Goal: Check status: Check status

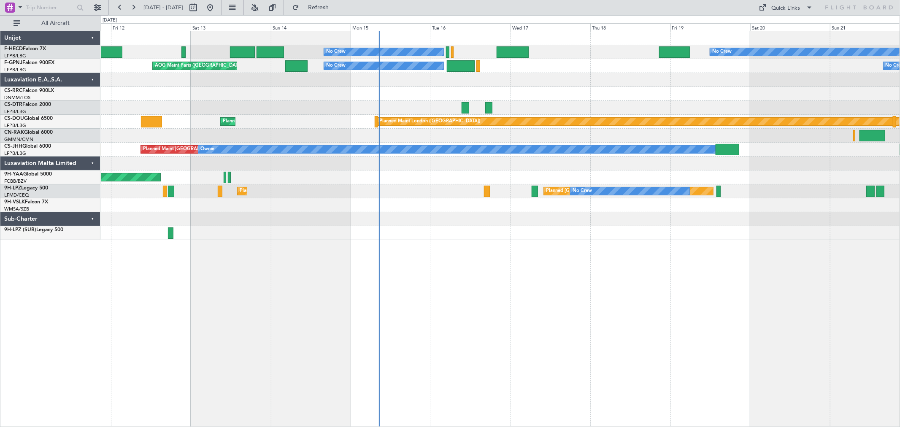
click at [373, 95] on div "No Crew No Crew Planned Maint [GEOGRAPHIC_DATA] ([GEOGRAPHIC_DATA]) AOG Maint […" at bounding box center [500, 135] width 799 height 209
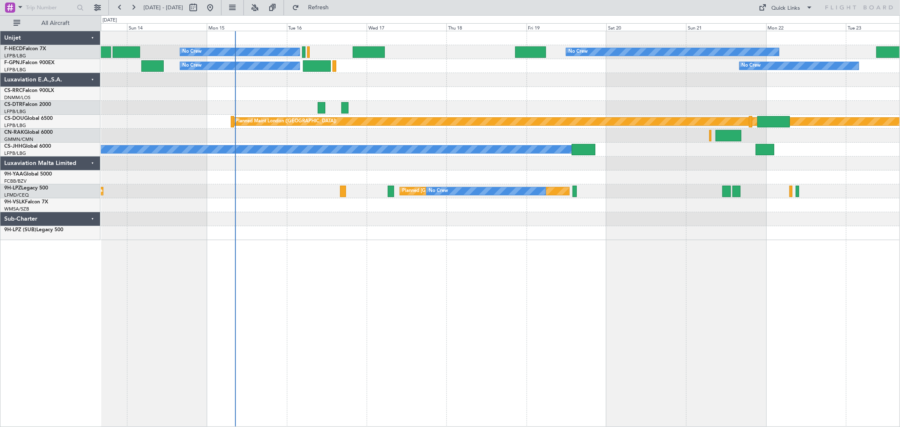
click at [463, 81] on div at bounding box center [500, 80] width 799 height 14
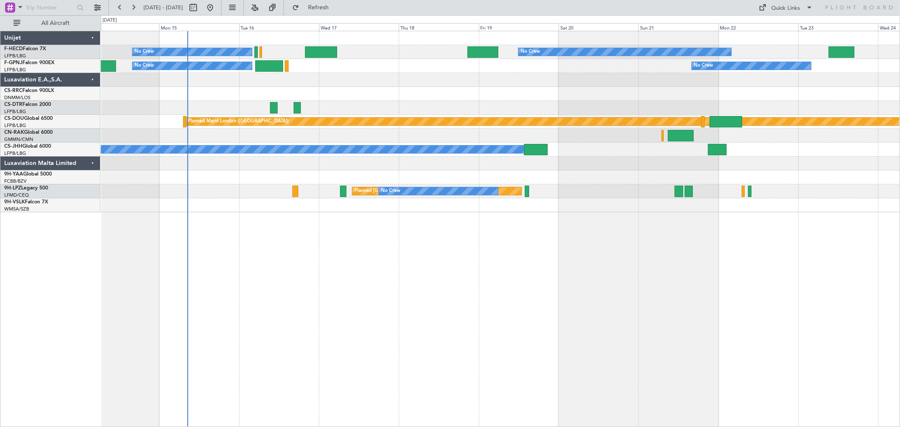
click at [411, 47] on div "No Crew No Crew No Crew Planned Maint Paris (Le Bourget) No Crew" at bounding box center [500, 52] width 799 height 14
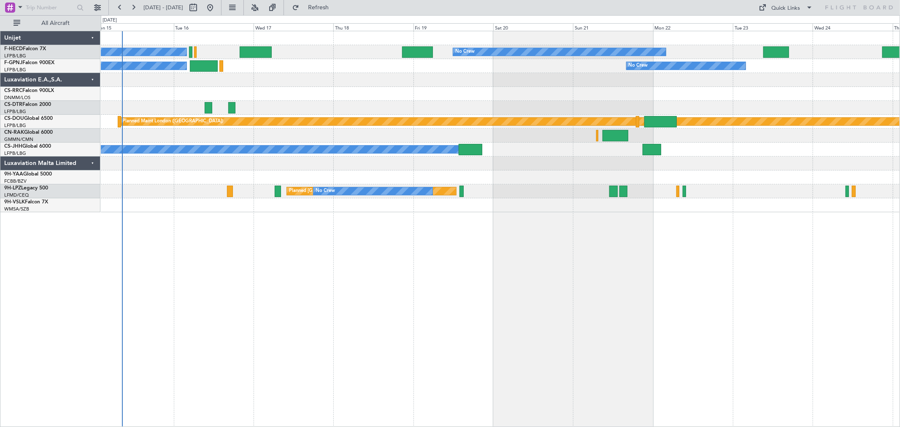
click at [351, 62] on div "No Crew No Crew No Crew Planned Maint Paris (Le Bourget) No Crew No Crew No Cre…" at bounding box center [500, 121] width 799 height 181
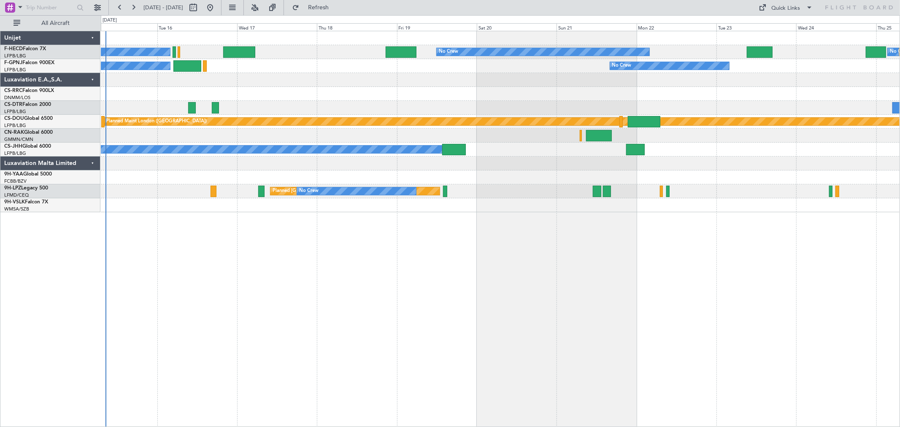
click at [361, 58] on div "No Crew No Crew No Crew Planned Maint Paris (Le Bourget) No Crew" at bounding box center [500, 52] width 799 height 14
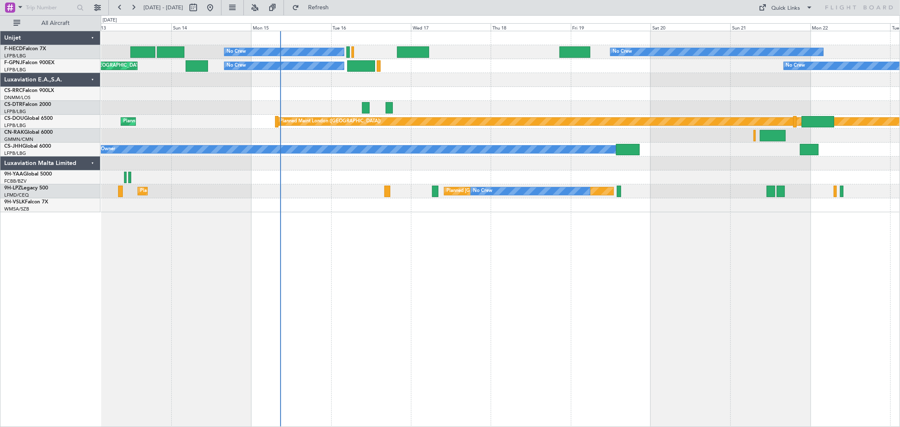
click at [488, 110] on div "AOG Maint Sofia Planned Maint Nice (Côte d'Azur Airport)" at bounding box center [500, 108] width 799 height 14
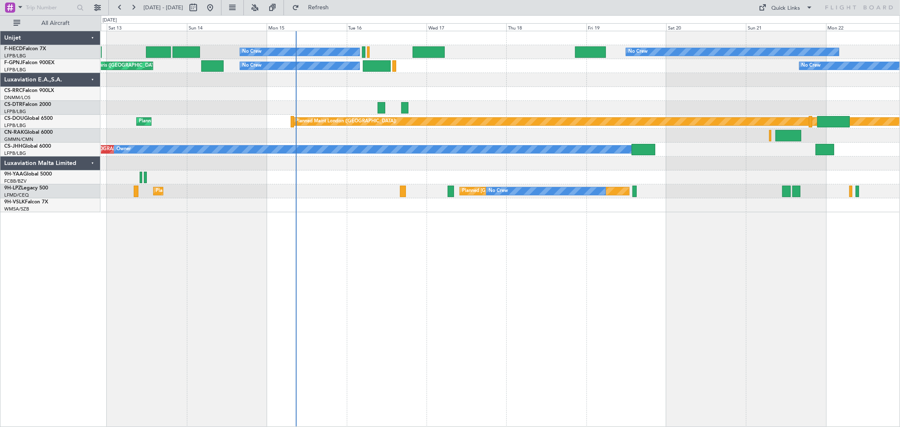
click at [422, 54] on div at bounding box center [429, 51] width 32 height 11
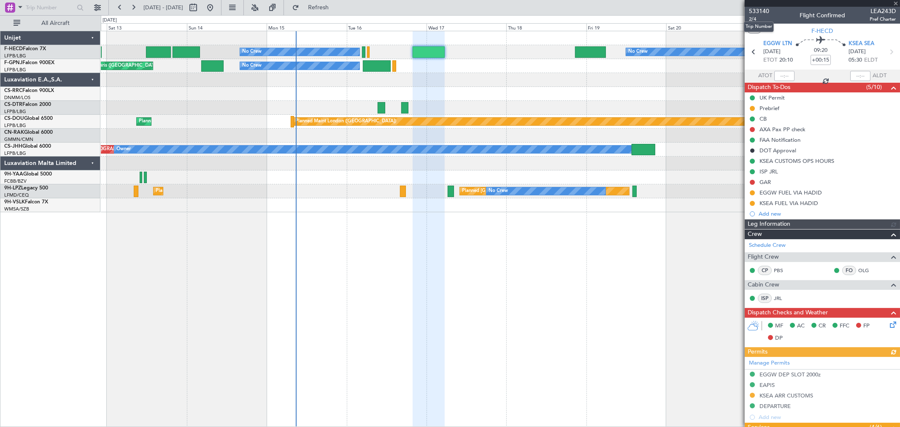
click at [720, 7] on span "533140" at bounding box center [759, 11] width 20 height 9
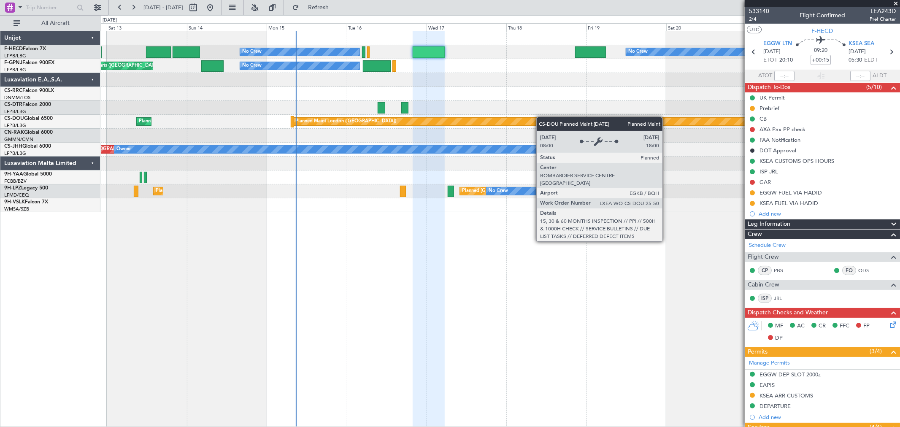
click at [322, 115] on div "Planned Maint London (Biggin Hill) Planned Maint Paris (Le Bourget)" at bounding box center [500, 122] width 799 height 14
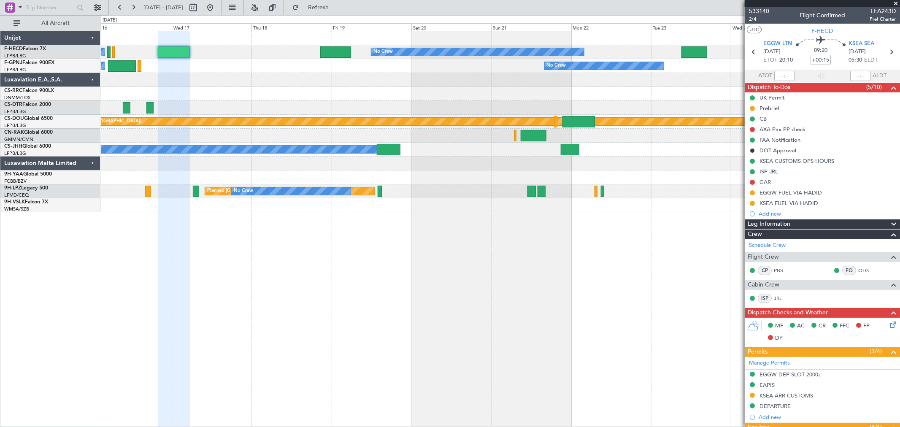
click at [422, 99] on div at bounding box center [500, 94] width 799 height 14
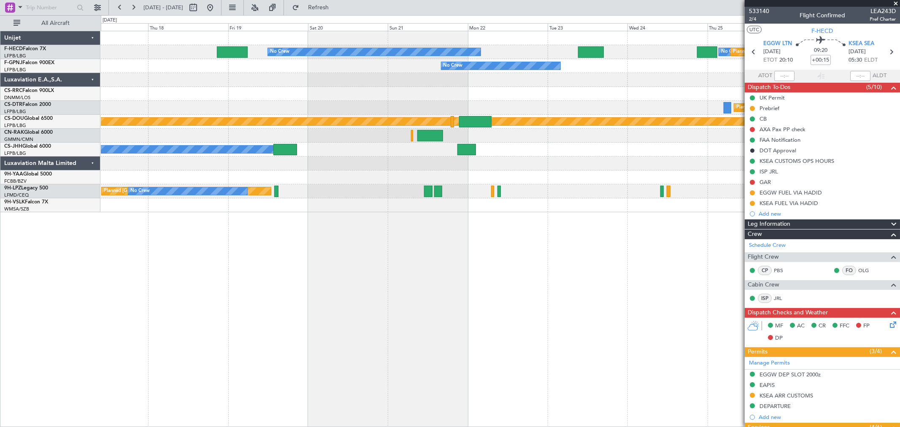
click at [360, 94] on div at bounding box center [500, 94] width 799 height 14
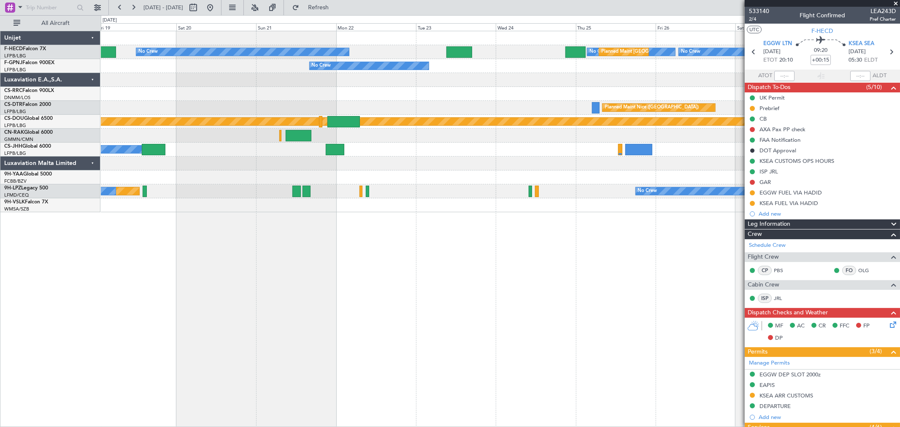
click at [463, 107] on div "Planned Maint Nice ([GEOGRAPHIC_DATA])" at bounding box center [500, 108] width 799 height 14
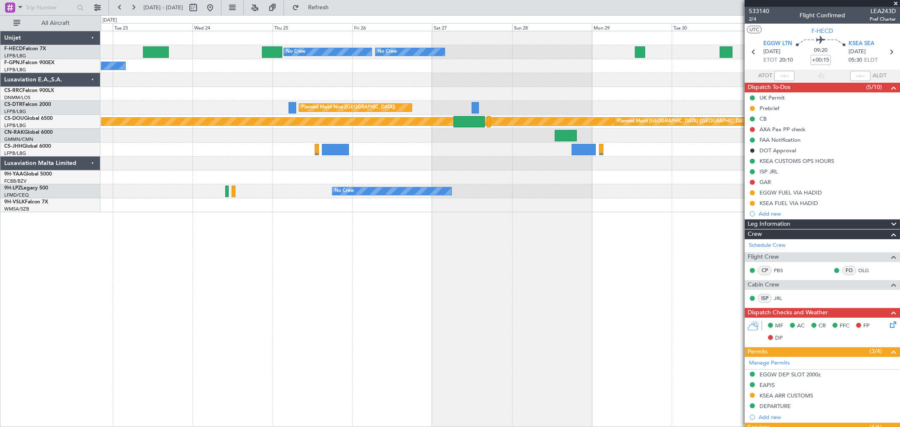
click at [387, 96] on div at bounding box center [500, 94] width 799 height 14
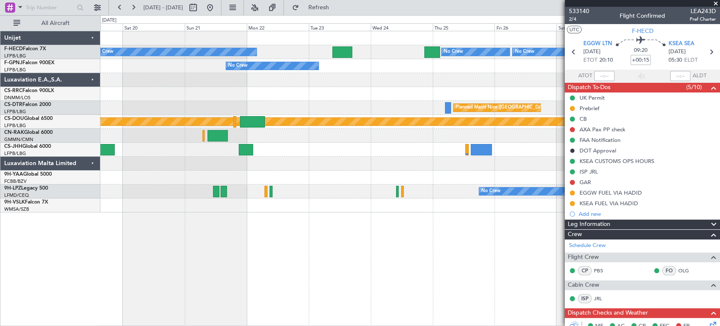
click at [571, 87] on fb-app "22 Sep 2025 - 02 Oct 2025 Refresh Quick Links All Aircraft Planned Maint Paris …" at bounding box center [360, 165] width 720 height 319
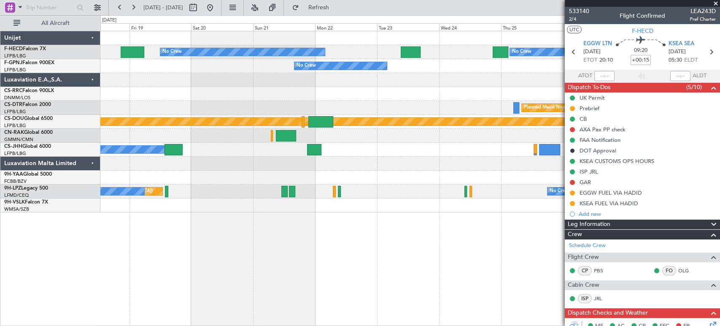
click at [538, 90] on div at bounding box center [410, 94] width 620 height 14
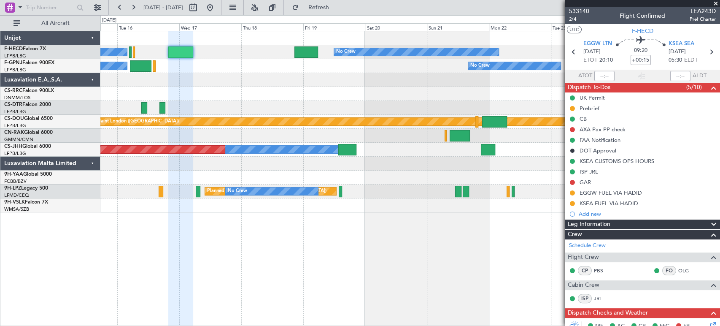
click at [423, 97] on div "Planned Maint Paris (Le Bourget) No Crew No Crew No Crew No Crew No Crew No Cre…" at bounding box center [410, 121] width 620 height 181
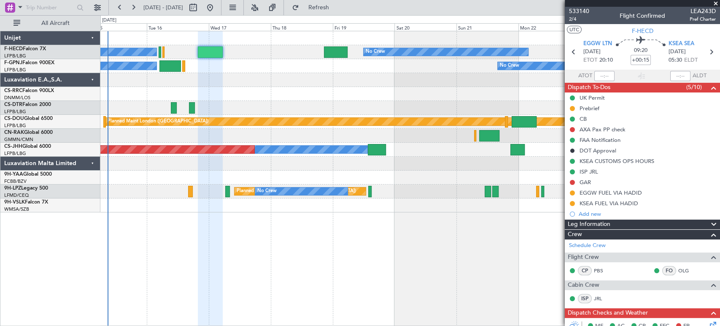
click at [241, 97] on div at bounding box center [410, 94] width 620 height 14
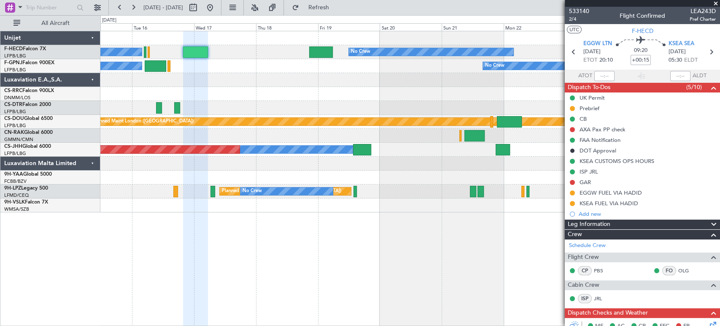
click at [255, 61] on div "No Crew No Crew AOG Maint Paris (Le Bourget)" at bounding box center [410, 66] width 620 height 14
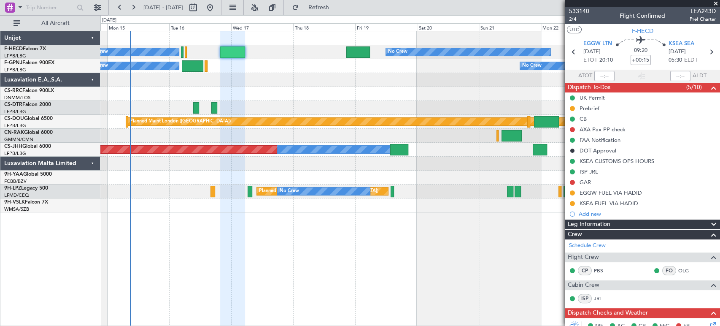
click at [304, 67] on div "No Crew No Crew AOG Maint Paris (Le Bourget)" at bounding box center [410, 66] width 620 height 14
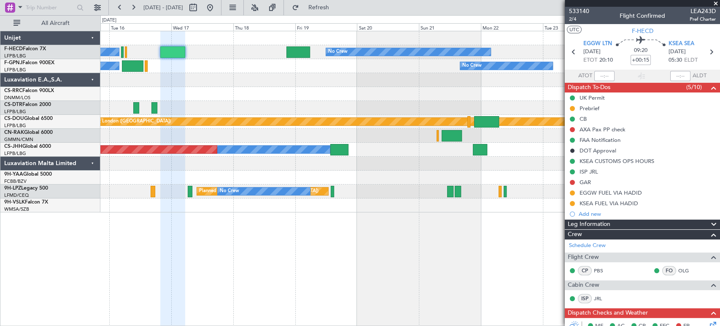
click at [174, 67] on div "No Crew No Crew AOG Maint Paris (Le Bourget)" at bounding box center [410, 66] width 620 height 14
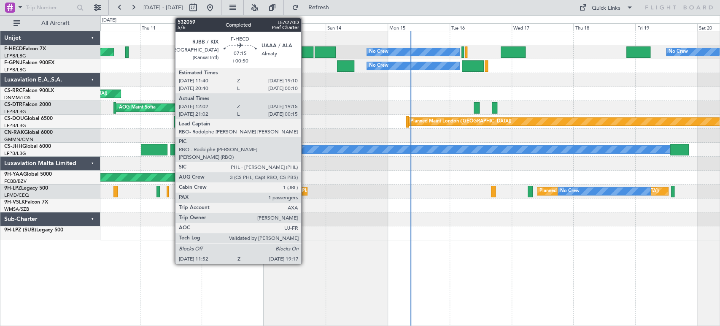
click at [306, 57] on div at bounding box center [303, 51] width 19 height 11
click at [309, 52] on div at bounding box center [303, 51] width 19 height 11
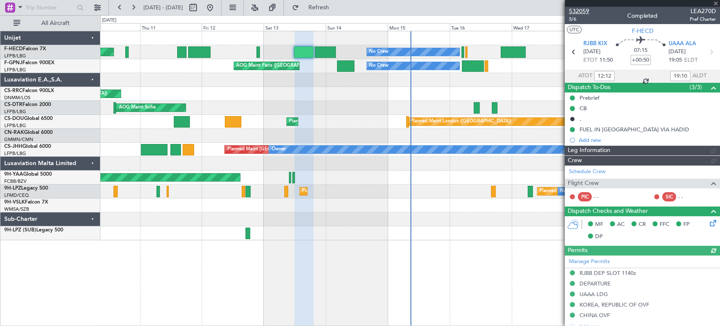
click at [579, 11] on span "532059" at bounding box center [579, 11] width 20 height 9
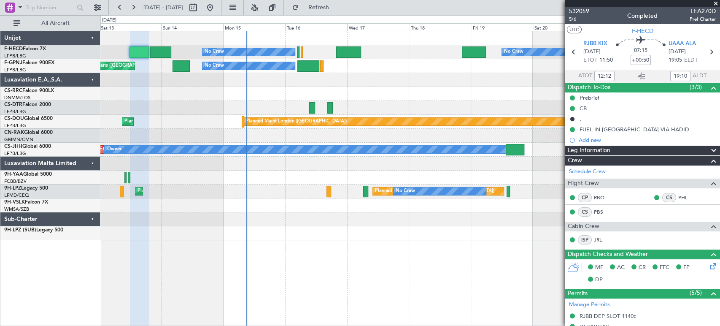
click at [201, 117] on div "No Crew No Crew No Crew Planned Maint Paris (Le Bourget) Planned Maint Paris (L…" at bounding box center [410, 135] width 620 height 209
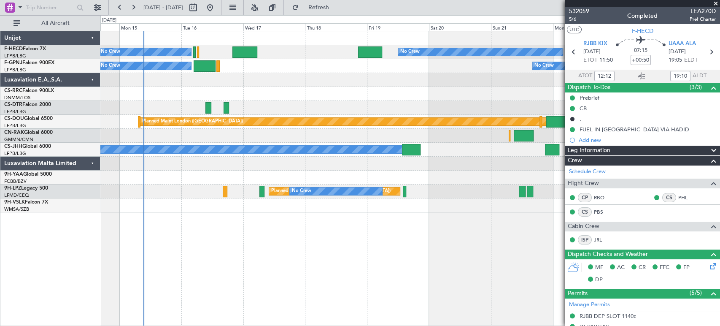
click at [247, 42] on div at bounding box center [410, 38] width 620 height 14
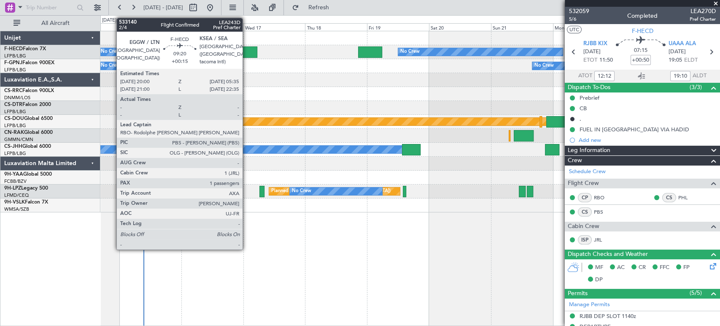
click at [246, 51] on div at bounding box center [245, 51] width 25 height 11
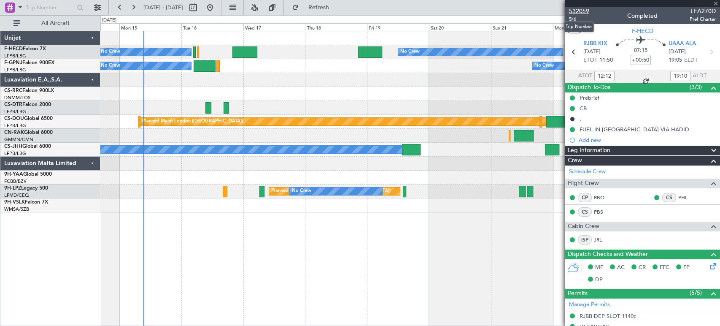
type input "+00:15"
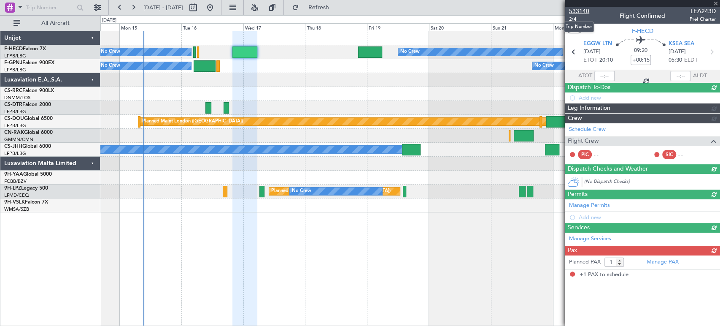
click at [583, 11] on span "533140" at bounding box center [579, 11] width 20 height 9
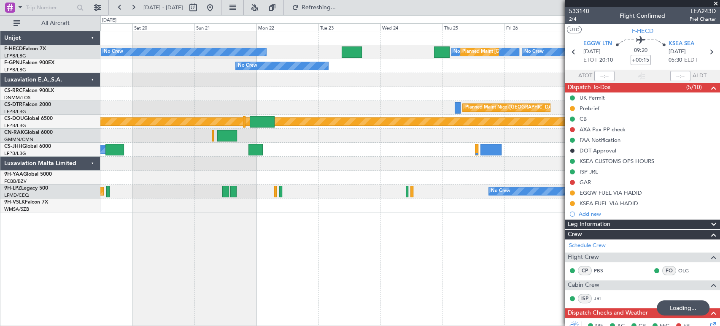
click at [108, 94] on div "No Crew No Crew Planned Maint Paris (Le Bourget) No Crew No Crew Planned Maint …" at bounding box center [410, 121] width 620 height 181
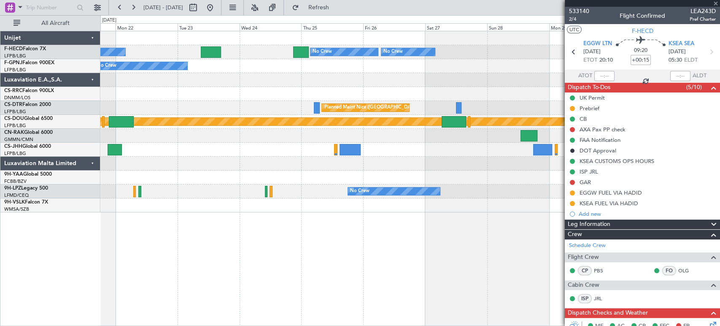
click at [184, 85] on div "No Crew No Crew Planned Maint Paris (Le Bourget) No Crew No Crew No Crew Planne…" at bounding box center [410, 121] width 620 height 181
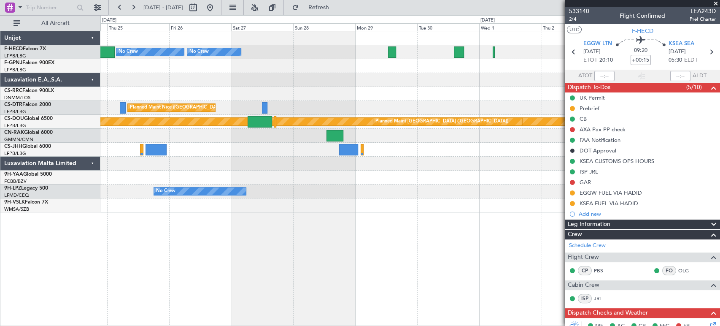
click at [176, 31] on div "Planned Maint Paris (Le Bourget) No Crew No Crew No Crew Planned Maint Paris (L…" at bounding box center [360, 170] width 720 height 311
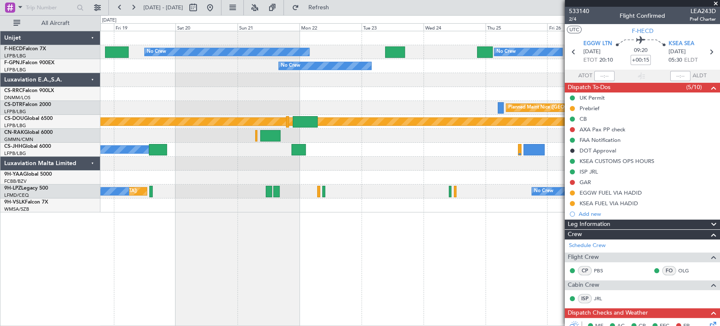
click at [508, 83] on div "No Crew Planned Maint Paris (Le Bourget) No Crew No Crew No Crew Planned Maint …" at bounding box center [410, 121] width 620 height 181
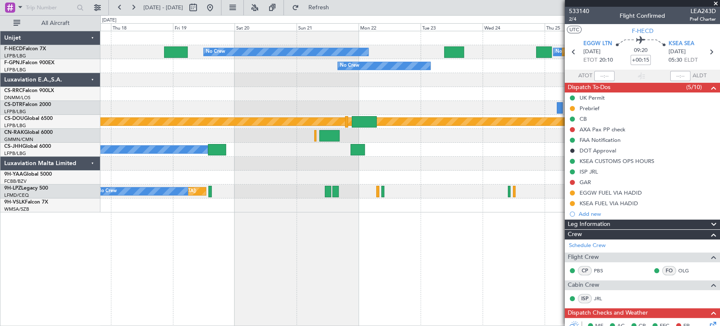
click at [260, 89] on div "No Crew No Crew Planned Maint Paris (Le Bourget) No Crew No Crew No Crew No Cre…" at bounding box center [410, 121] width 620 height 181
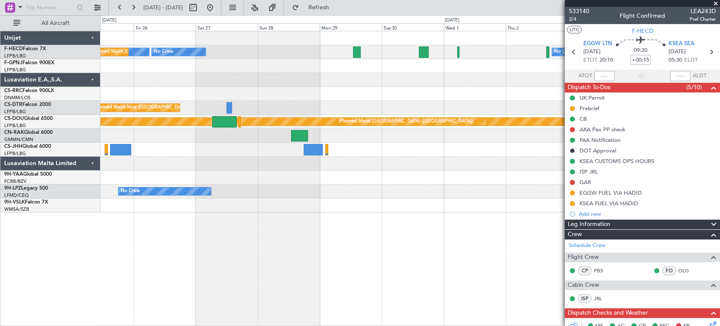
click at [141, 68] on div "No Crew Planned Maint Paris (Le Bourget) No Crew No Crew Planned Maint Paris (L…" at bounding box center [410, 121] width 620 height 181
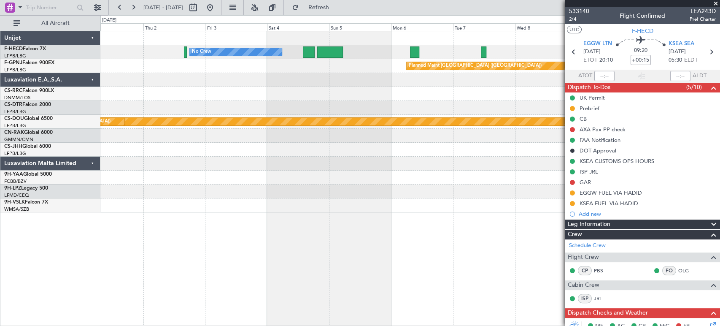
click at [175, 87] on div "No Crew No Crew Planned Maint Paris (Le Bourget) Planned Maint London (Biggin H…" at bounding box center [410, 121] width 620 height 181
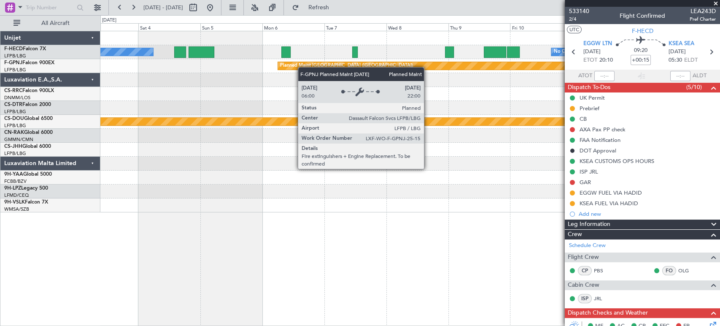
click at [290, 68] on div "Planned Maint [GEOGRAPHIC_DATA] ([GEOGRAPHIC_DATA])" at bounding box center [410, 66] width 620 height 14
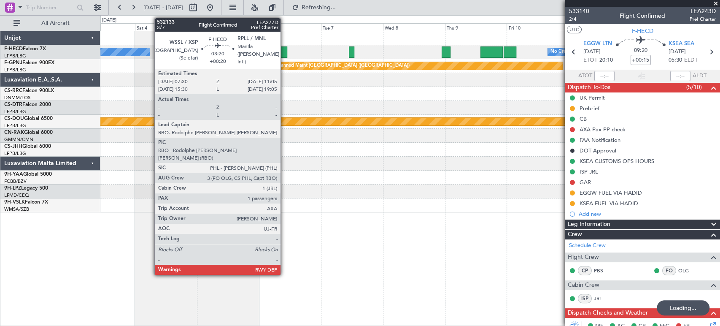
click at [284, 46] on div at bounding box center [282, 51] width 9 height 11
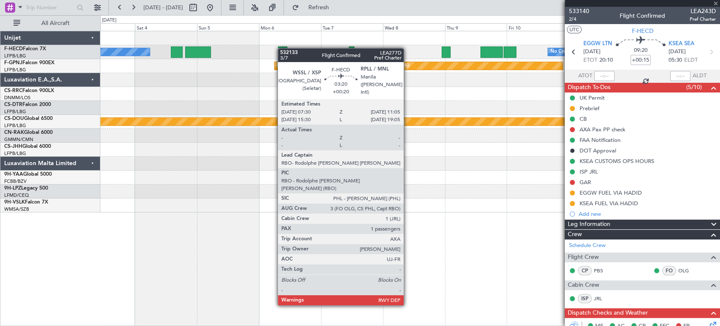
type input "+00:20"
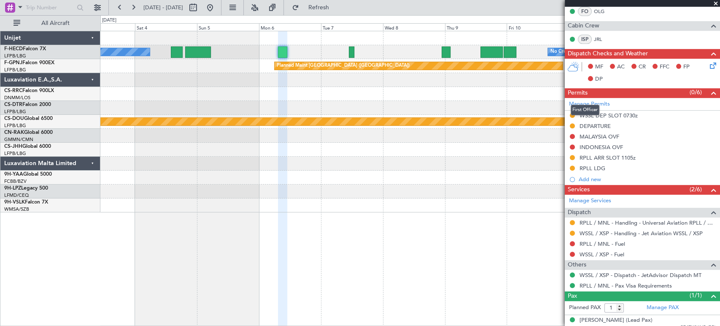
scroll to position [207, 0]
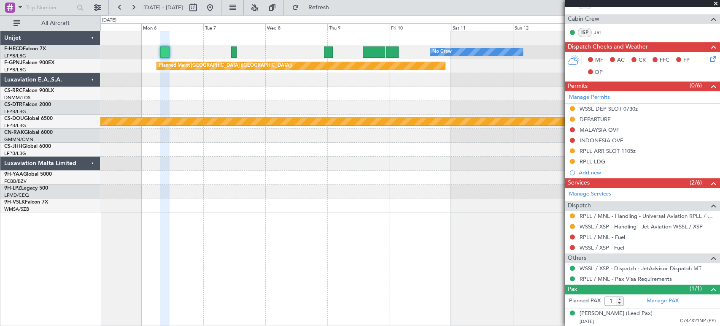
click at [179, 103] on div "No Crew Planned Maint Paris (Le Bourget) No Crew Planned Maint Paris (Le Bourge…" at bounding box center [410, 121] width 620 height 181
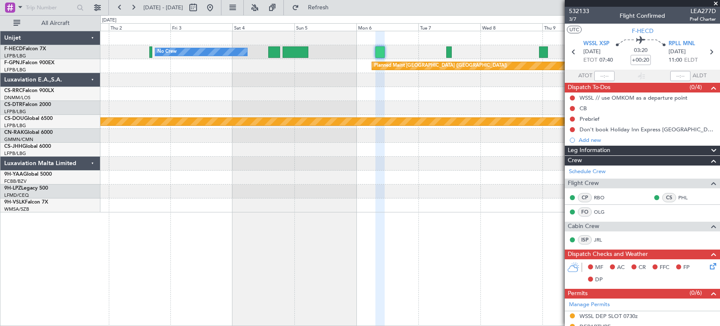
click at [374, 111] on div at bounding box center [410, 108] width 620 height 14
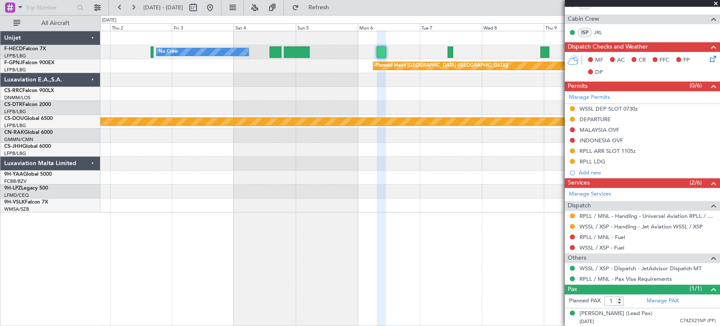
click at [352, 125] on div "No Crew No Crew Planned Maint [GEOGRAPHIC_DATA] ([GEOGRAPHIC_DATA]) Planned Mai…" at bounding box center [410, 121] width 620 height 181
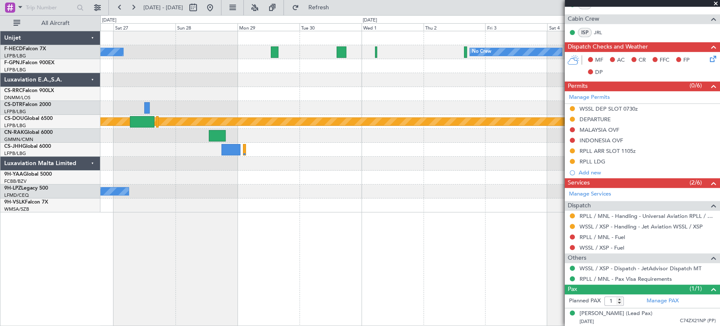
click at [365, 164] on div at bounding box center [410, 164] width 620 height 14
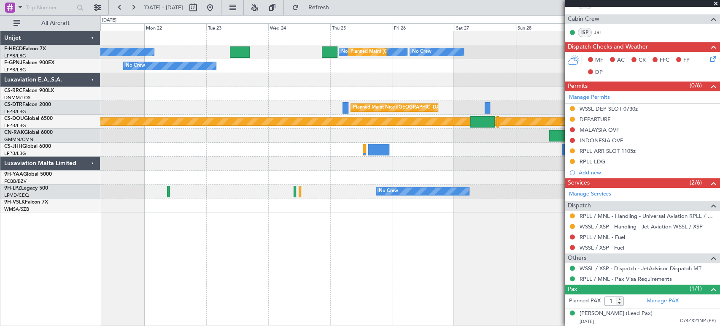
click at [488, 174] on div at bounding box center [410, 178] width 620 height 14
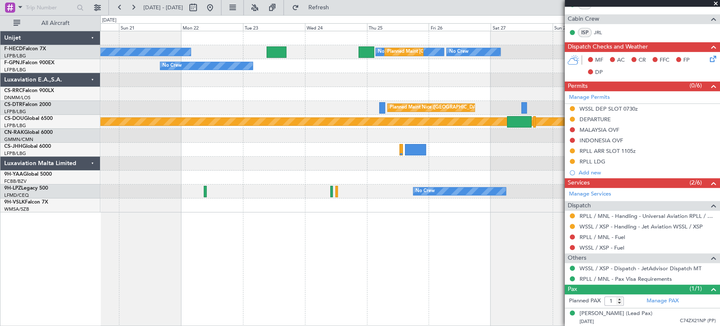
click at [459, 154] on div "No Crew No Crew Planned Maint [GEOGRAPHIC_DATA] ([GEOGRAPHIC_DATA]) No Crew No …" at bounding box center [410, 121] width 620 height 181
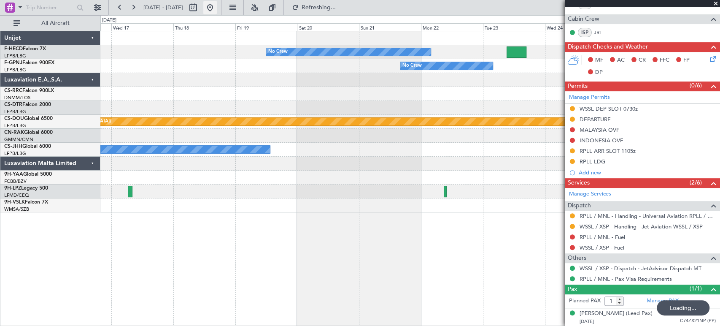
click at [217, 9] on button at bounding box center [210, 8] width 14 height 14
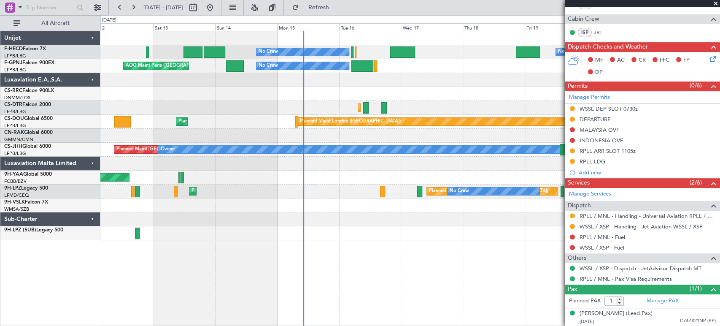
click at [253, 177] on div "AOG Maint Brazzaville (Maya-maya)" at bounding box center [410, 178] width 620 height 14
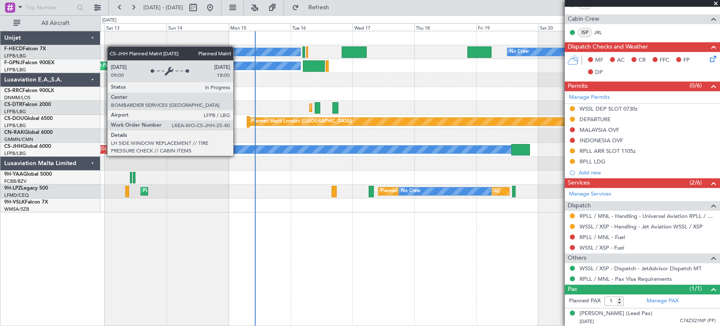
click at [103, 148] on div "Planned Maint [GEOGRAPHIC_DATA] ([GEOGRAPHIC_DATA])" at bounding box center [134, 149] width 133 height 13
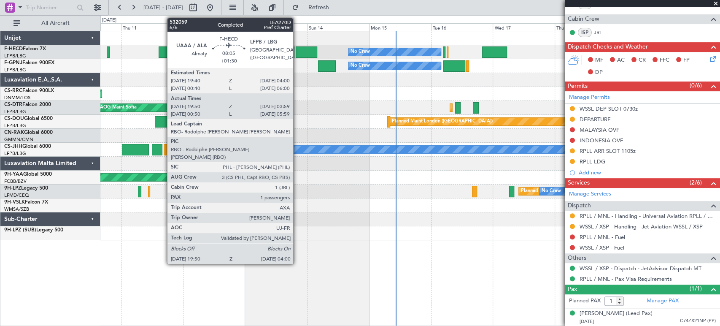
click at [297, 50] on div at bounding box center [306, 51] width 21 height 11
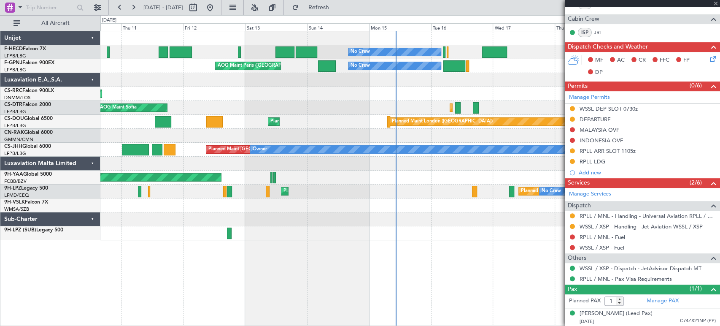
click at [310, 49] on div at bounding box center [306, 51] width 21 height 11
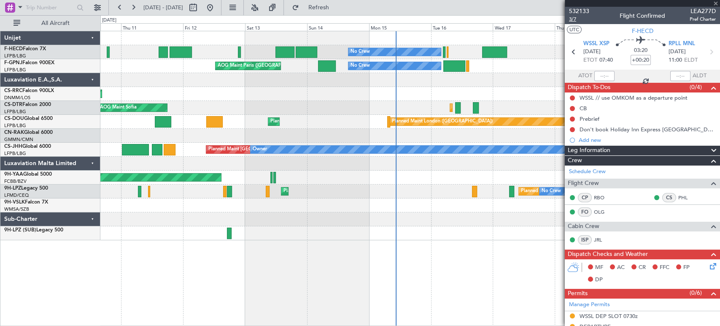
type input "+01:30"
type input "20:00"
type input "03:54"
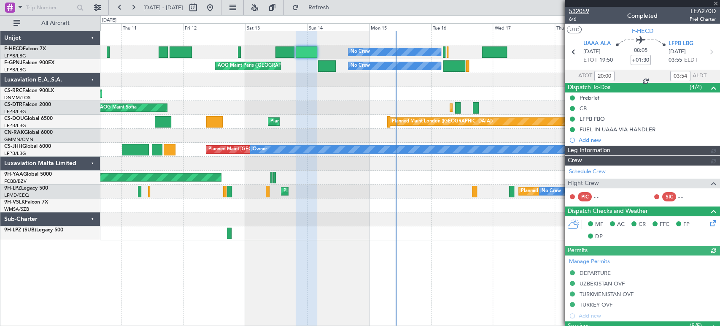
click at [582, 10] on span "532059" at bounding box center [579, 11] width 20 height 9
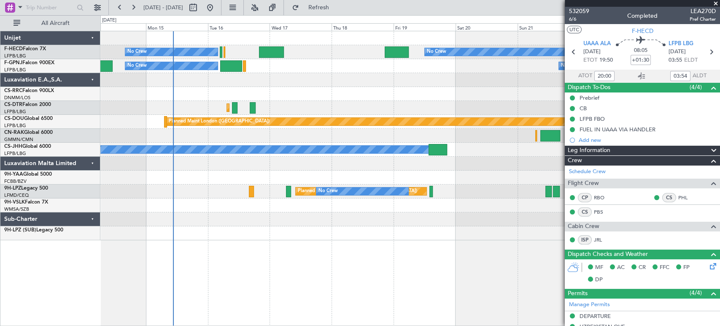
click at [133, 99] on div at bounding box center [410, 94] width 620 height 14
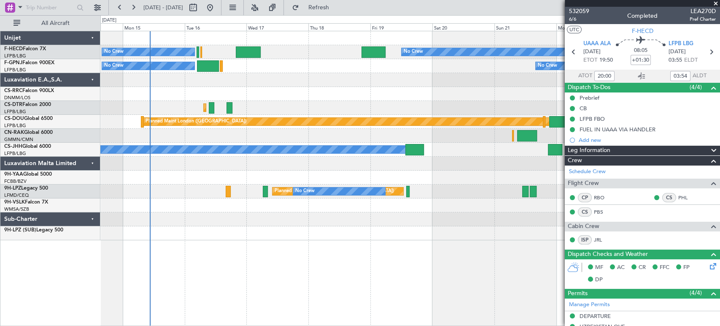
click at [171, 85] on div at bounding box center [410, 80] width 620 height 14
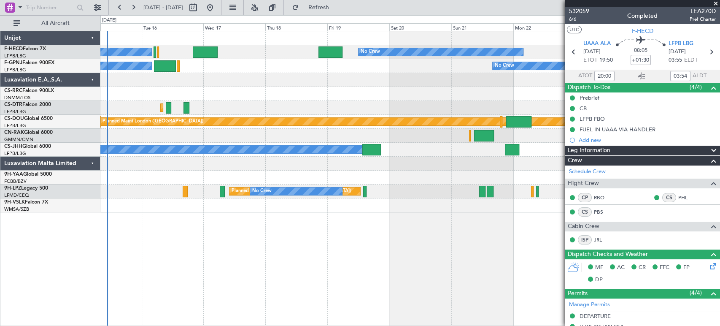
click at [209, 49] on div at bounding box center [205, 51] width 25 height 11
type input "+00:15"
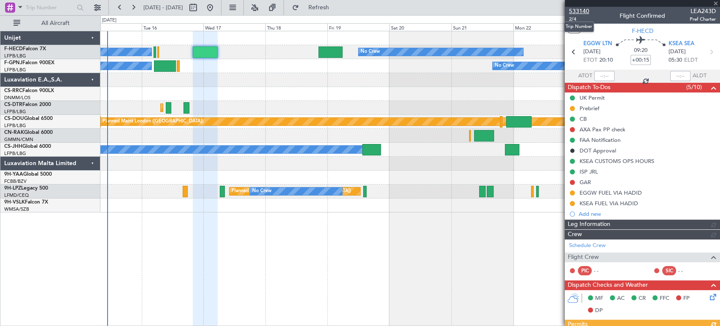
click at [581, 9] on span "533140" at bounding box center [579, 11] width 20 height 9
